Goal: Find specific page/section

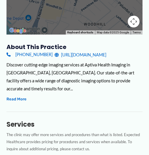
scroll to position [177, 0]
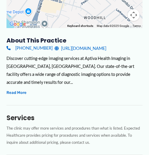
click at [111, 85] on div "Discover cutting-edge imaging services at Aptiva Health Imaging in [GEOGRAPHIC_…" at bounding box center [75, 70] width 136 height 32
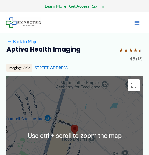
scroll to position [0, 0]
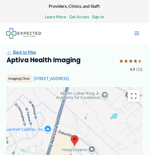
click at [26, 51] on link "← Back to Map" at bounding box center [21, 52] width 29 height 8
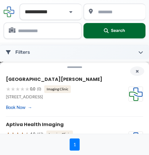
type input "*****"
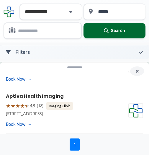
scroll to position [26, 0]
